Goal: Browse casually

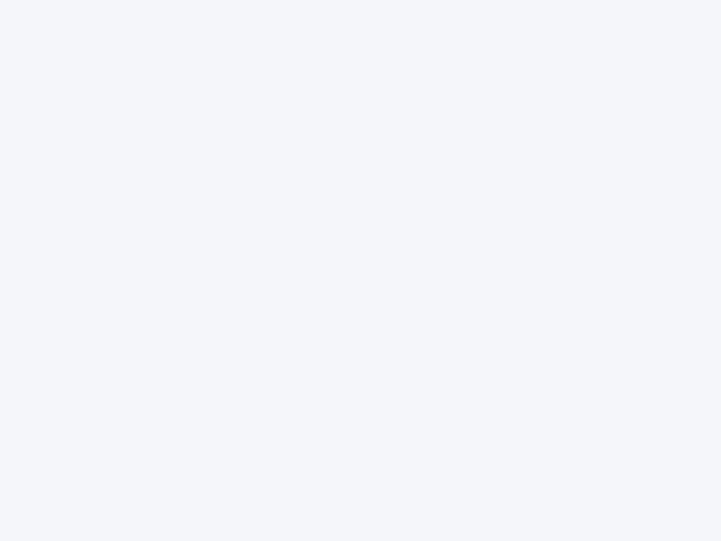
click at [360, 270] on div at bounding box center [360, 270] width 721 height 541
